Goal: Task Accomplishment & Management: Use online tool/utility

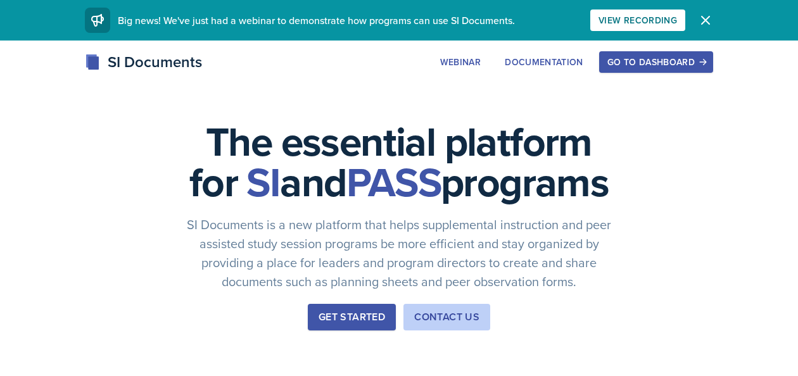
click at [665, 67] on div "Go to Dashboard" at bounding box center [656, 62] width 98 height 10
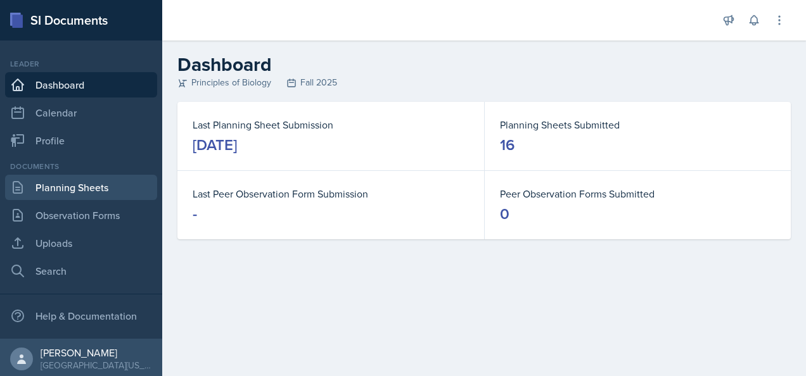
click at [82, 189] on link "Planning Sheets" at bounding box center [81, 187] width 152 height 25
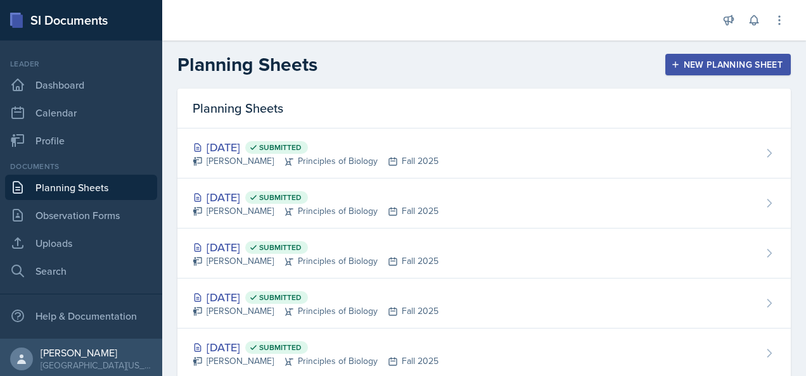
click at [730, 67] on div "New Planning Sheet" at bounding box center [727, 65] width 109 height 10
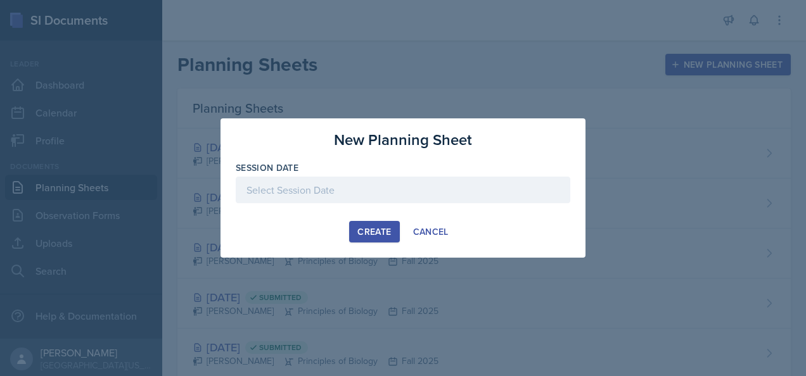
click at [412, 186] on div at bounding box center [403, 190] width 334 height 27
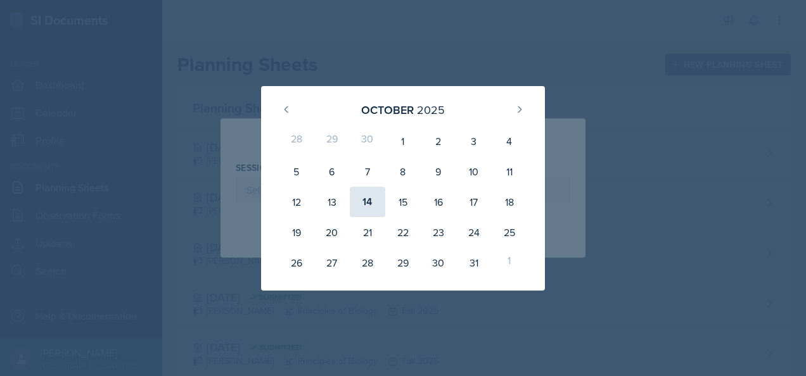
click at [369, 205] on div "14" at bounding box center [367, 202] width 35 height 30
type input "[DATE]"
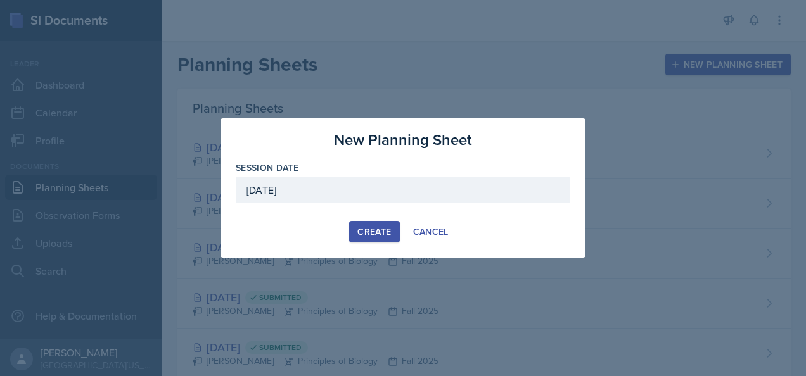
click at [381, 230] on div "Create" at bounding box center [374, 232] width 34 height 10
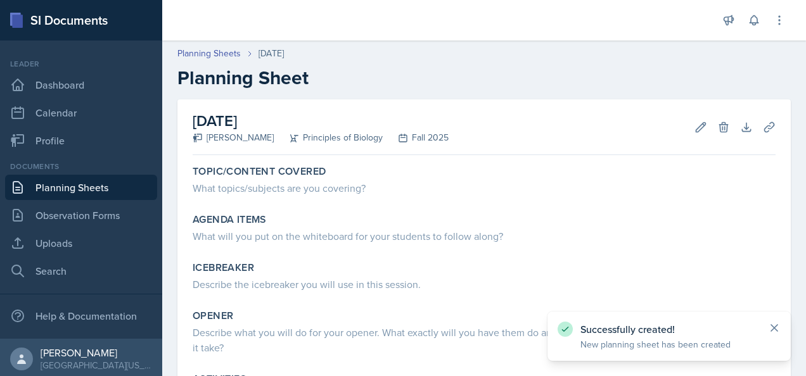
click at [773, 329] on icon at bounding box center [774, 328] width 13 height 13
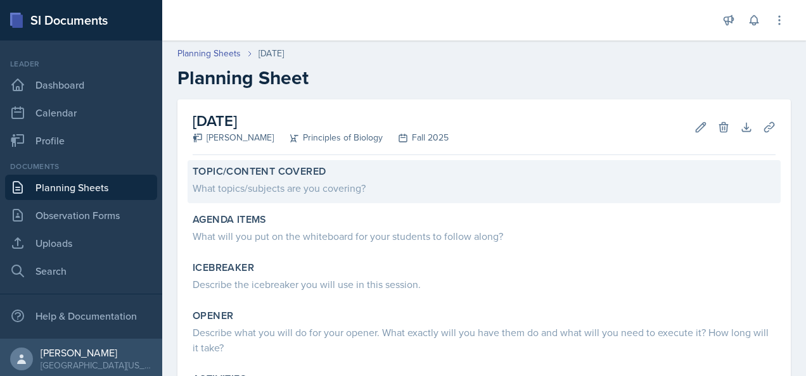
click at [291, 193] on div "What topics/subjects are you covering?" at bounding box center [484, 188] width 583 height 15
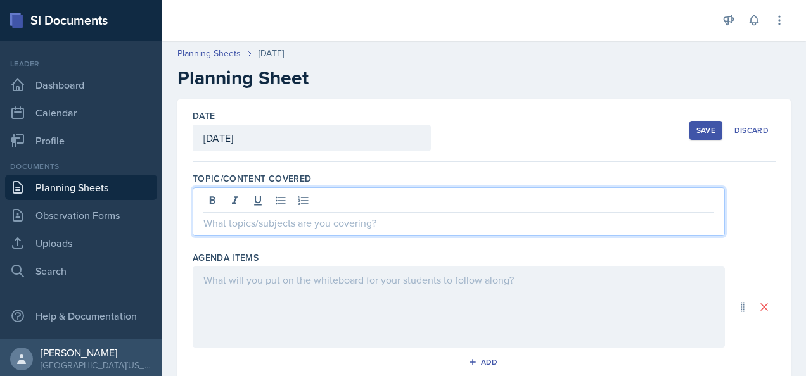
click at [272, 199] on div at bounding box center [459, 211] width 532 height 49
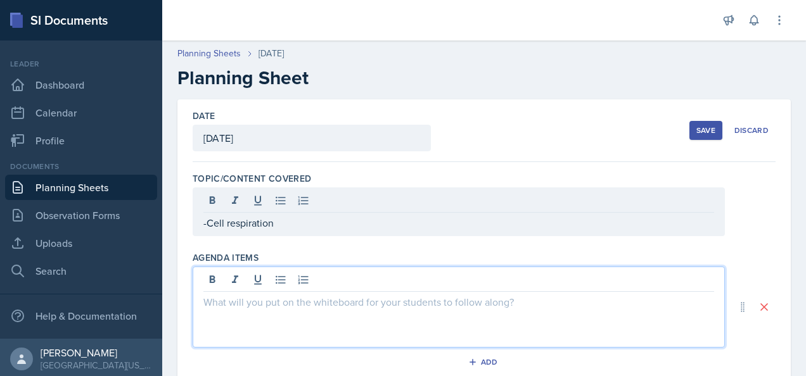
click at [253, 274] on div at bounding box center [459, 307] width 532 height 81
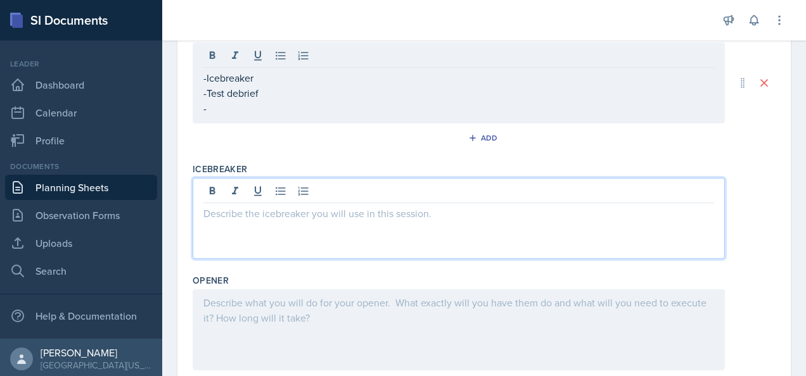
click at [241, 206] on p at bounding box center [458, 213] width 510 height 15
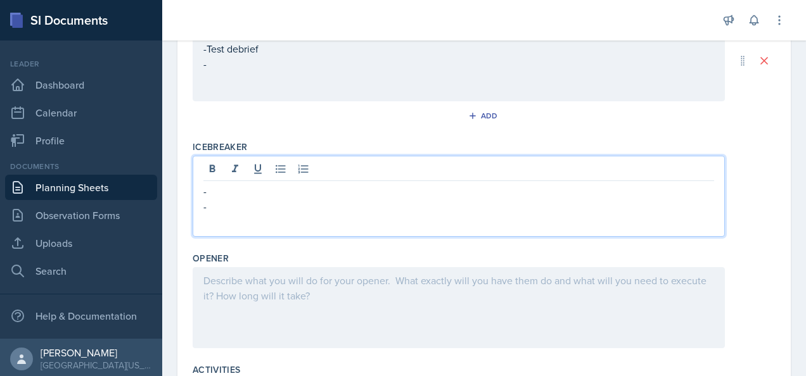
click at [223, 214] on p at bounding box center [458, 221] width 510 height 15
click at [219, 203] on p "-" at bounding box center [458, 206] width 510 height 15
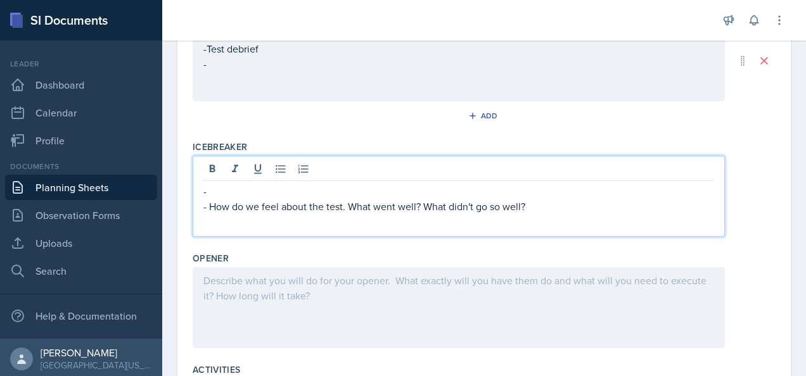
click at [224, 187] on p "-" at bounding box center [458, 191] width 510 height 15
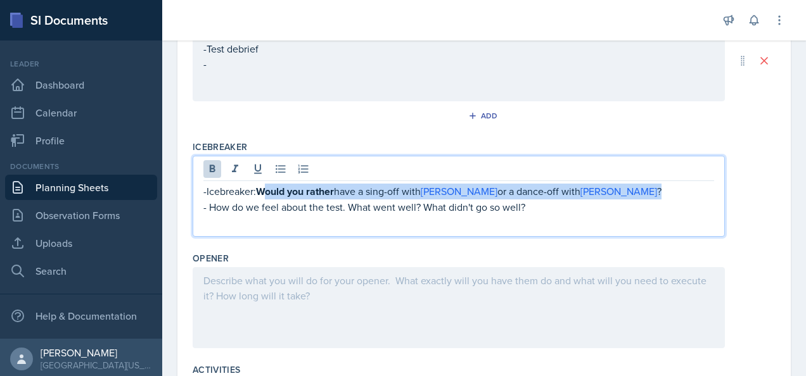
drag, startPoint x: 626, startPoint y: 189, endPoint x: 265, endPoint y: 194, distance: 360.4
click at [265, 194] on p "-Icebreaker: Would you rather have a sing-off with [PERSON_NAME] or a dance-off…" at bounding box center [458, 192] width 510 height 16
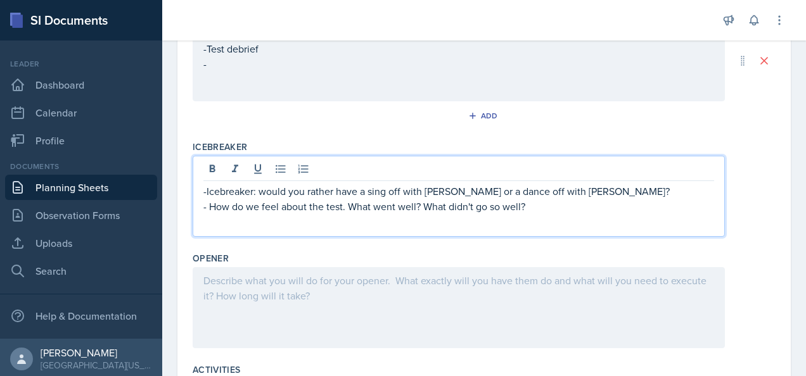
click at [541, 193] on p "-Icebreaker: would you rather have a sing off with [PERSON_NAME] or a dance off…" at bounding box center [458, 191] width 510 height 15
click at [389, 191] on p "-Icebreaker: would you rather have a sing off with [PERSON_NAME] or a dance-off…" at bounding box center [458, 191] width 510 height 15
click at [640, 185] on p "-Icebreaker: would you rather have a sing-off with [PERSON_NAME] or a dance-off…" at bounding box center [458, 191] width 510 height 15
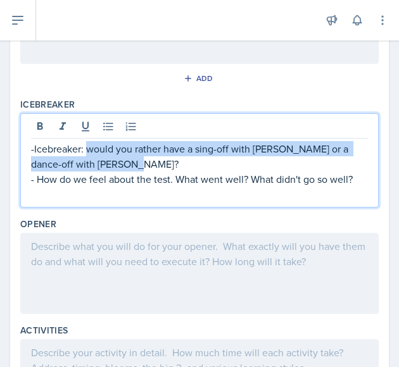
drag, startPoint x: 138, startPoint y: 160, endPoint x: 89, endPoint y: 147, distance: 51.2
click at [89, 147] on p "-Icebreaker: would you rather have a sing-off with [PERSON_NAME] or a dance-off…" at bounding box center [199, 156] width 337 height 30
copy p "would you rather have a sing-off with [PERSON_NAME] or a dance-off with [PERSON…"
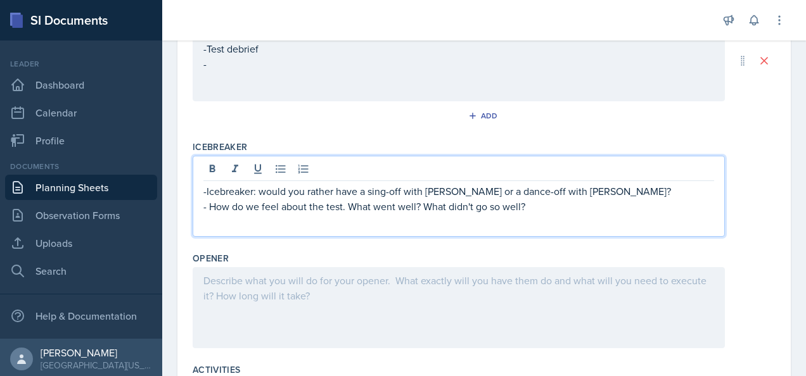
click at [685, 200] on p "- How do we feel about the test. What went well? What didn't go so well?" at bounding box center [458, 206] width 510 height 15
click at [262, 189] on p "-Icebreaker: would you rather have a sing-off with [PERSON_NAME] or a dance-off…" at bounding box center [458, 191] width 510 height 15
click at [545, 206] on p "- How do we feel about the test. What went well? What didn't go so well?" at bounding box center [458, 206] width 510 height 15
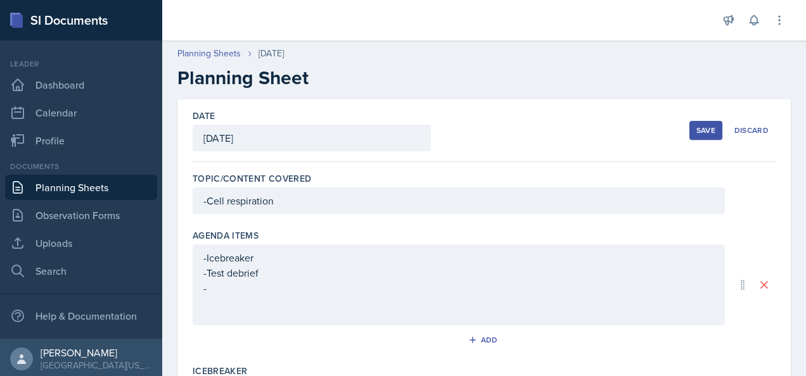
scroll to position [0, 0]
click at [707, 125] on button "Save" at bounding box center [705, 130] width 33 height 19
